Goal: Information Seeking & Learning: Find specific fact

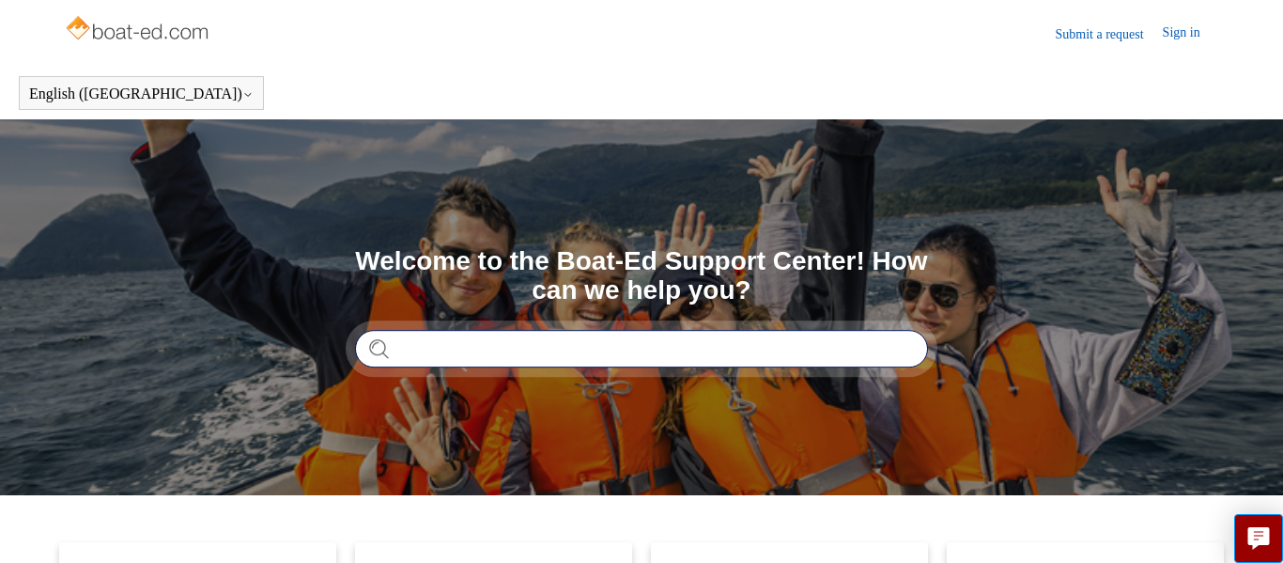
click at [622, 350] on input "Search" at bounding box center [641, 349] width 573 height 38
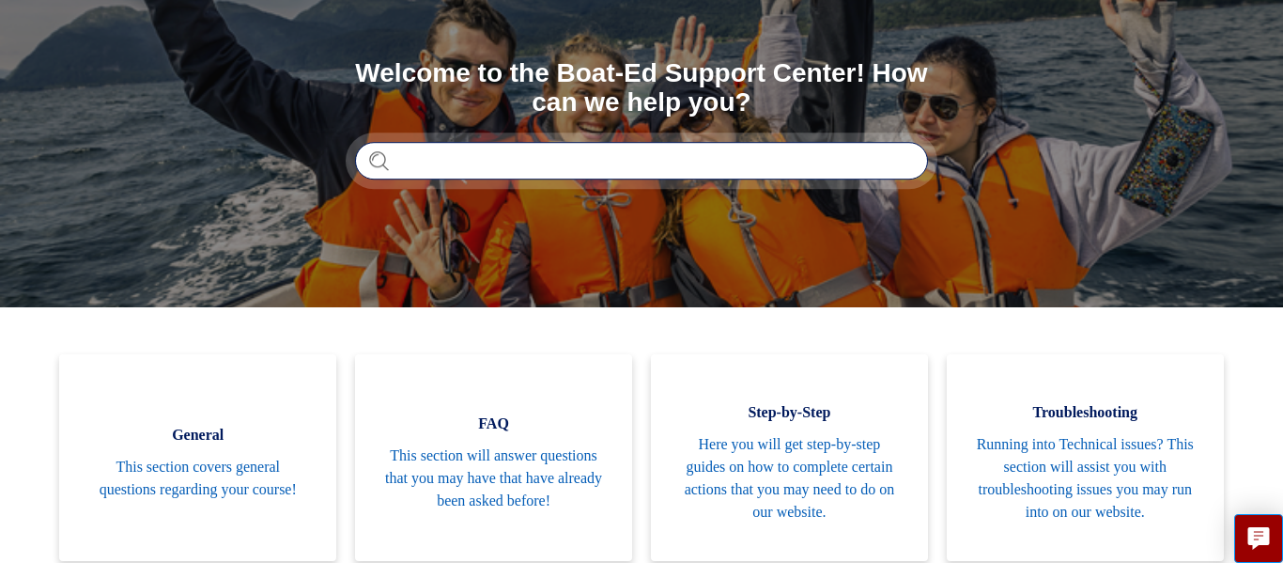
scroll to position [187, 0]
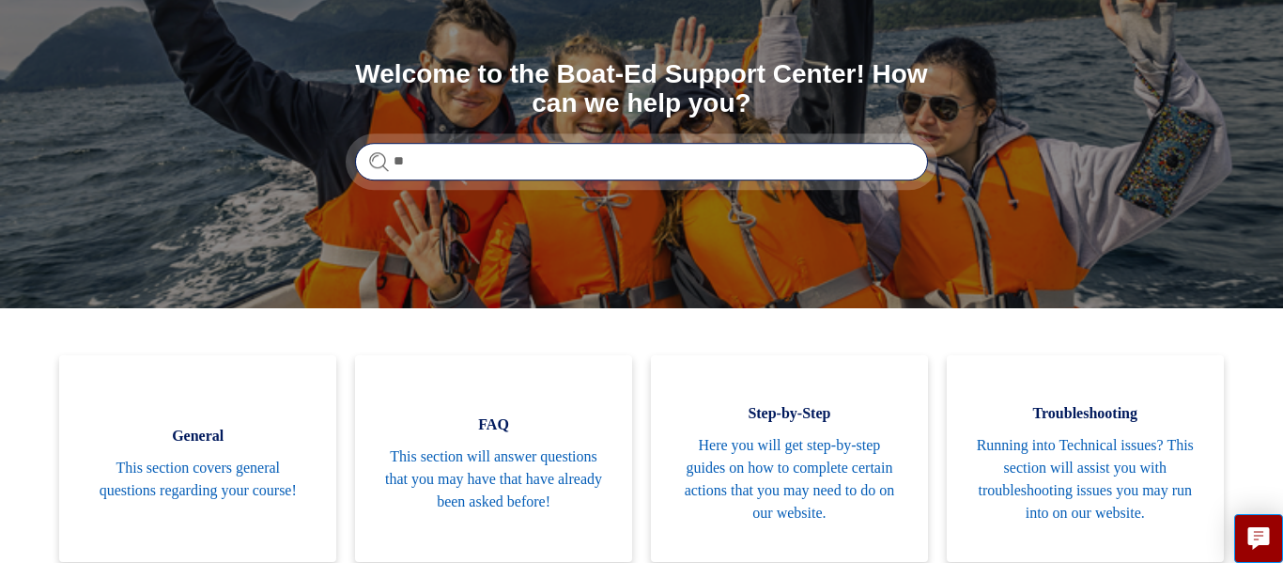
type input "*"
type input "**********"
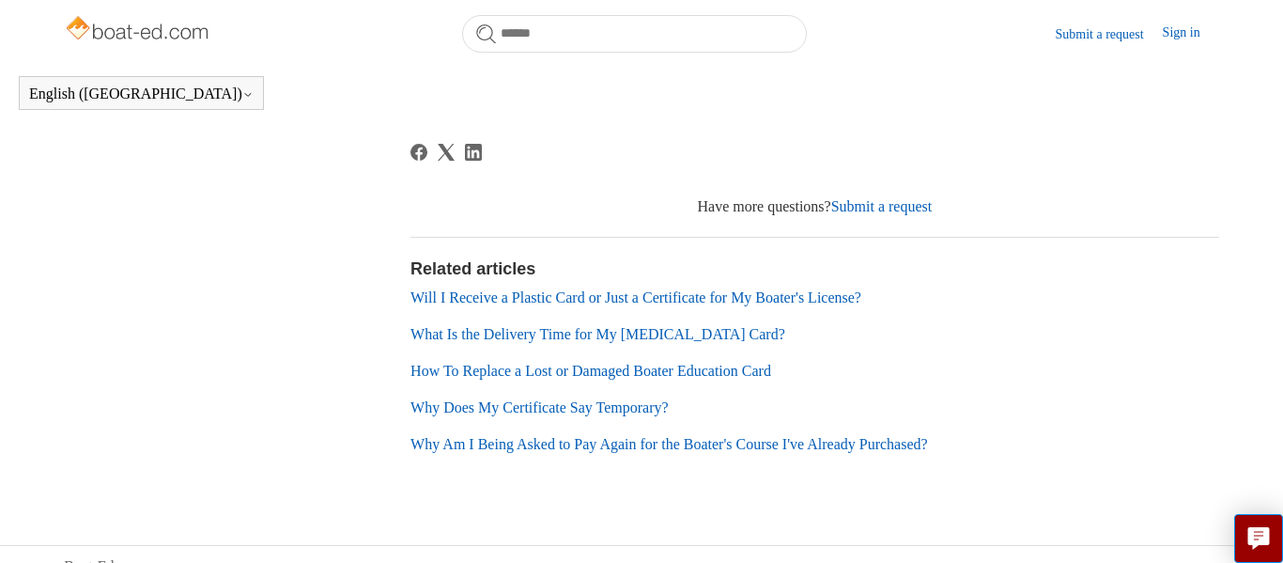
scroll to position [521, 0]
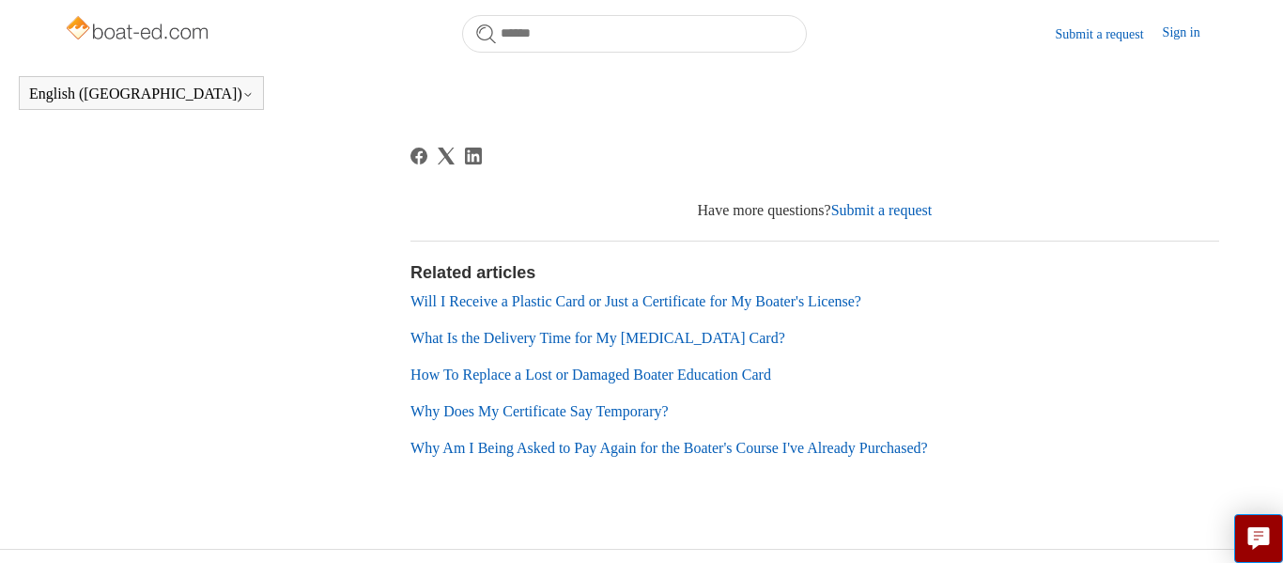
click at [619, 299] on link "Will I Receive a Plastic Card or Just a Certificate for My Boater's License?" at bounding box center [636, 301] width 451 height 16
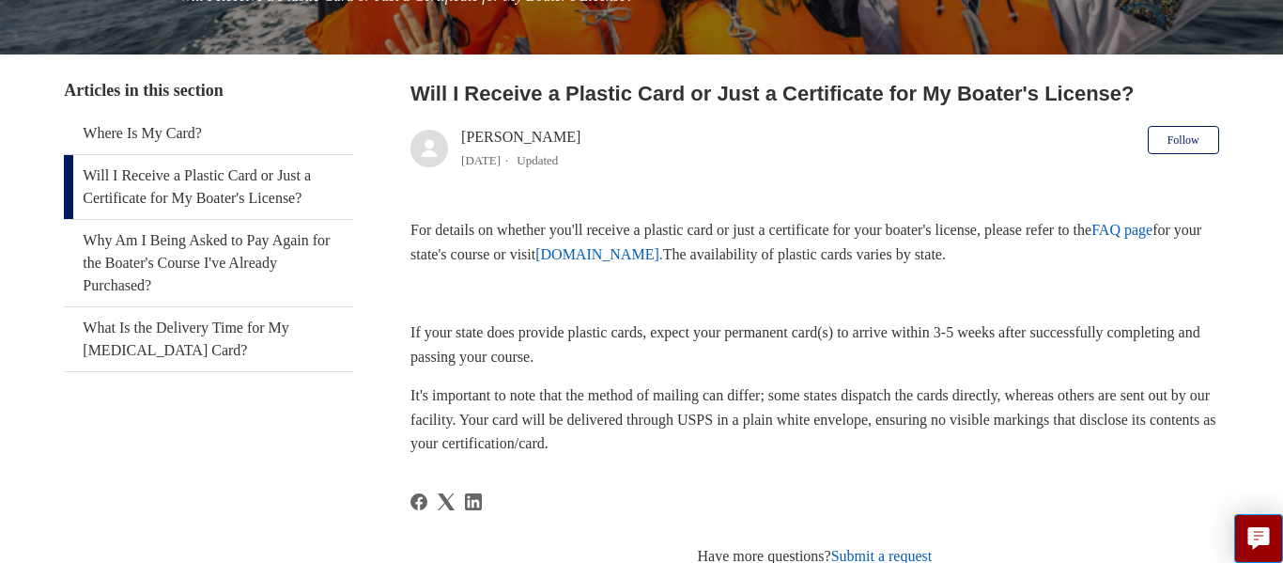
scroll to position [304, 0]
